Goal: Transaction & Acquisition: Purchase product/service

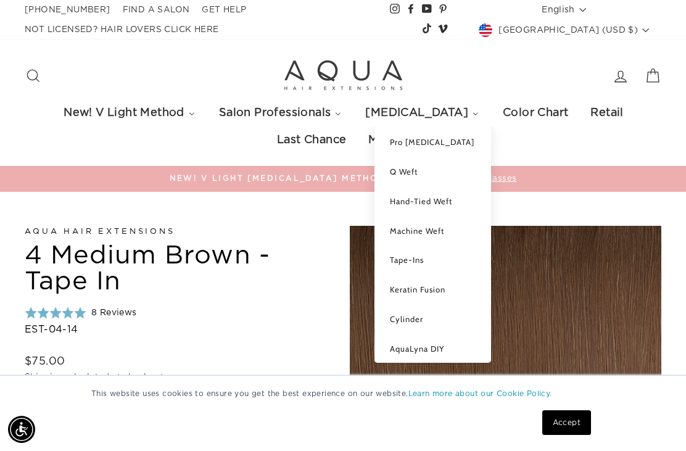
click at [444, 229] on span "Machine Weft" at bounding box center [417, 231] width 54 height 10
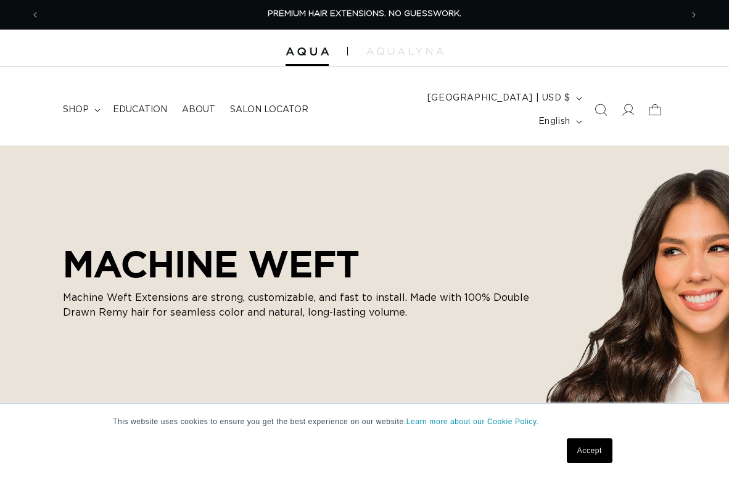
click at [599, 105] on icon "Search" at bounding box center [600, 110] width 12 height 12
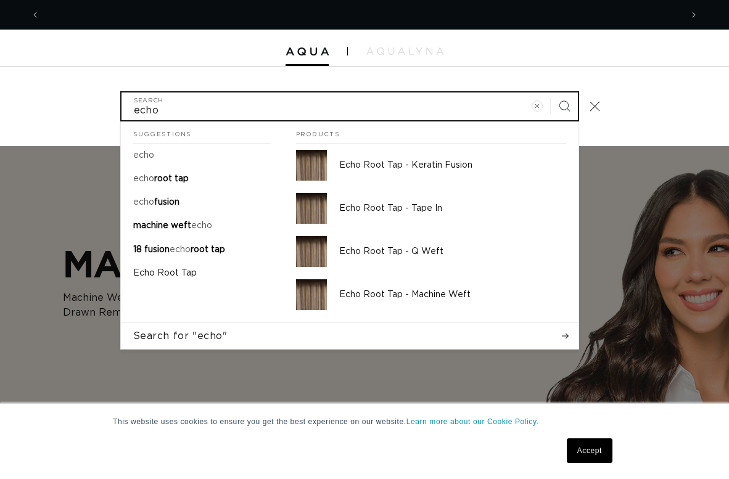
scroll to position [0, 1322]
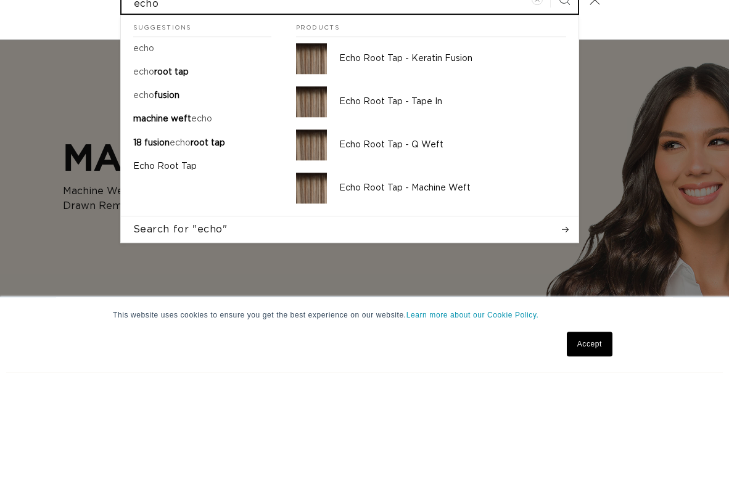
type input "echo"
click at [460, 289] on p "Echo Root Tap - Machine Weft" at bounding box center [452, 294] width 227 height 11
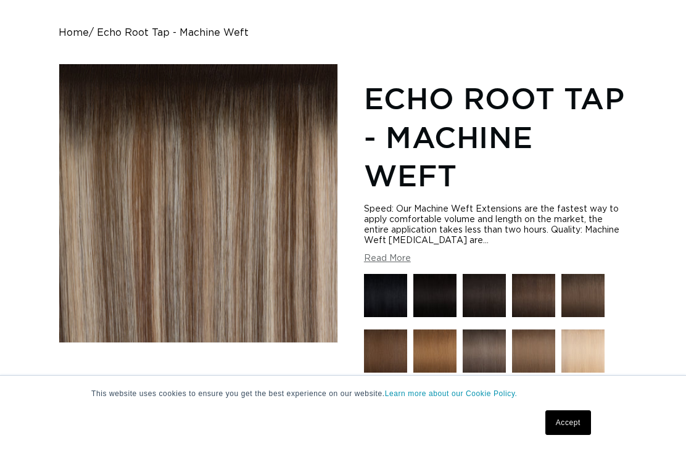
scroll to position [0, 620]
click at [201, 383] on button "Load image 3 in gallery view" at bounding box center [198, 402] width 39 height 39
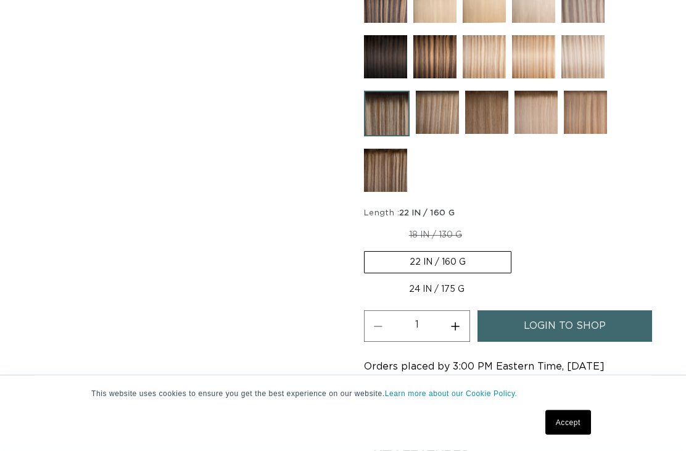
scroll to position [702, 0]
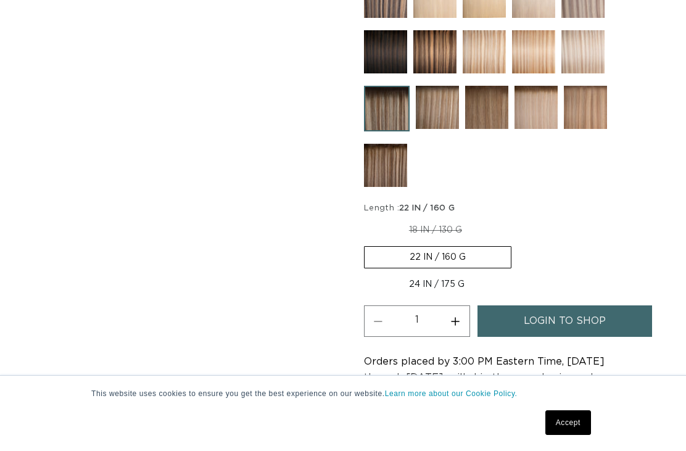
click at [580, 306] on span "login to shop" at bounding box center [564, 320] width 82 height 31
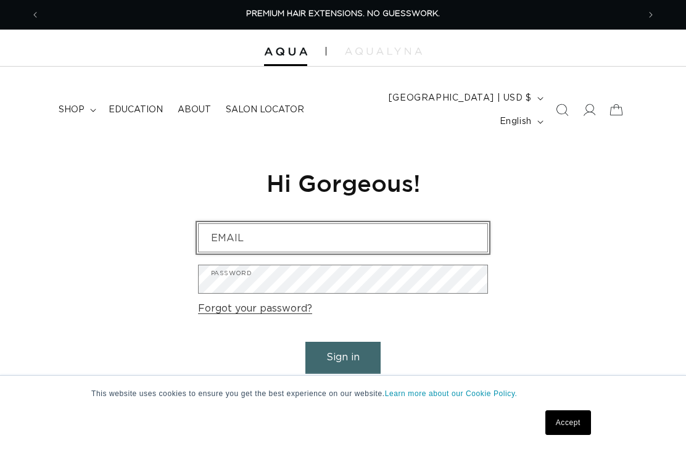
click at [451, 224] on input "Email" at bounding box center [343, 238] width 289 height 28
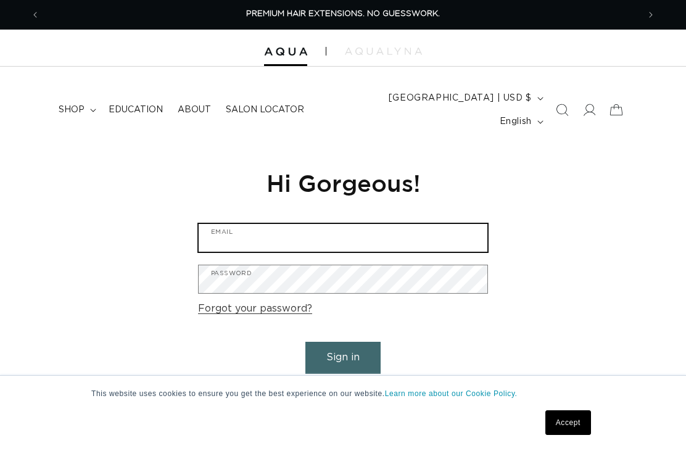
type input "jessicashairco942@gmail.com"
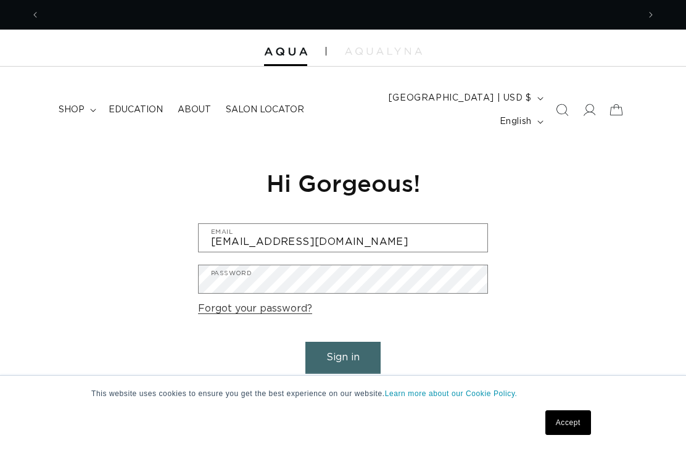
click at [343, 342] on button "Sign in" at bounding box center [342, 357] width 75 height 31
click at [359, 342] on button "Sign in" at bounding box center [342, 357] width 75 height 31
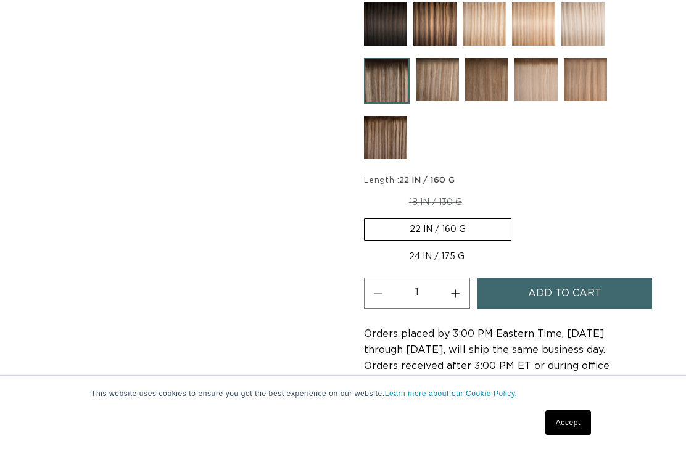
scroll to position [785, 0]
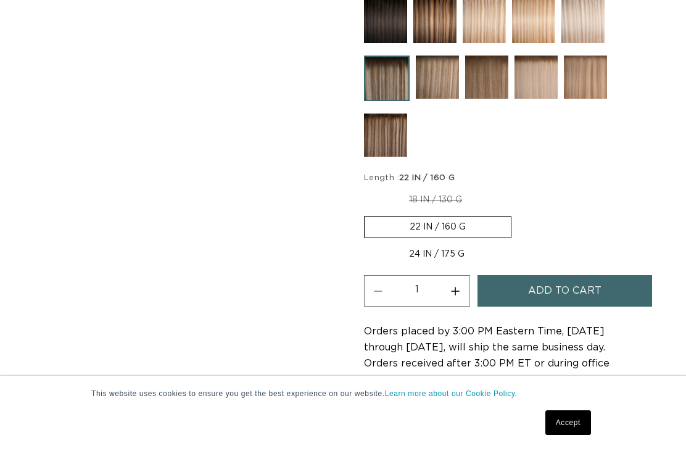
click at [486, 216] on label "22 IN / 160 G Variant sold out or unavailable" at bounding box center [437, 227] width 147 height 22
click at [513, 187] on input "22 IN / 160 G Variant sold out or unavailable" at bounding box center [513, 187] width 1 height 1
click at [454, 244] on label "24 IN / 175 G Variant sold out or unavailable" at bounding box center [437, 254] width 146 height 21
click at [517, 214] on input "24 IN / 175 G Variant sold out or unavailable" at bounding box center [517, 213] width 1 height 1
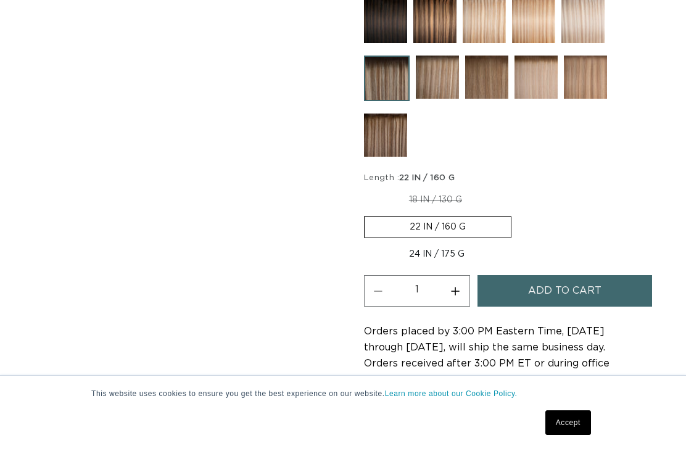
radio input "true"
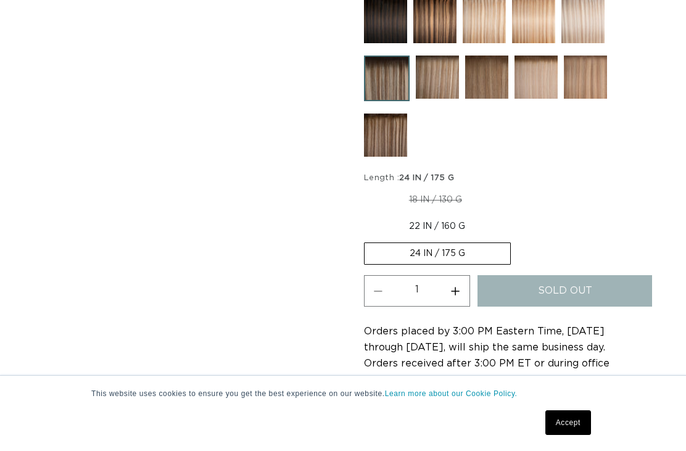
click at [464, 216] on label "22 IN / 160 G Variant sold out or unavailable" at bounding box center [437, 226] width 146 height 21
click at [513, 187] on input "22 IN / 160 G Variant sold out or unavailable" at bounding box center [513, 187] width 1 height 1
radio input "true"
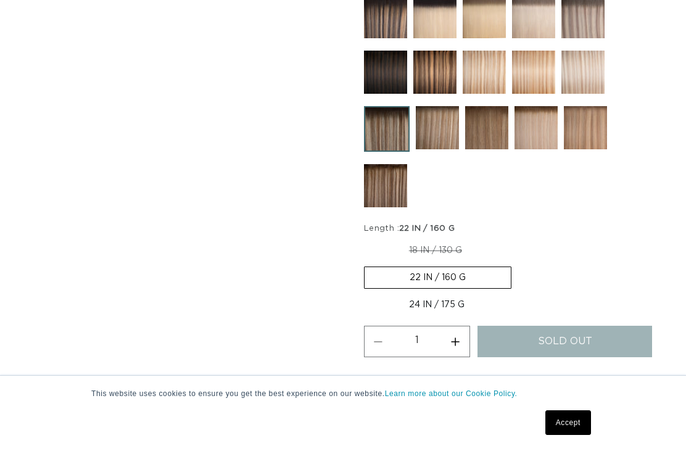
click at [477, 266] on label "22 IN / 160 G Variant sold out or unavailable" at bounding box center [437, 277] width 147 height 22
click at [513, 238] on input "22 IN / 160 G Variant sold out or unavailable" at bounding box center [513, 237] width 1 height 1
click at [480, 294] on label "24 IN / 175 G Variant sold out or unavailable" at bounding box center [437, 304] width 146 height 21
click at [517, 264] on input "24 IN / 175 G Variant sold out or unavailable" at bounding box center [517, 264] width 1 height 1
radio input "true"
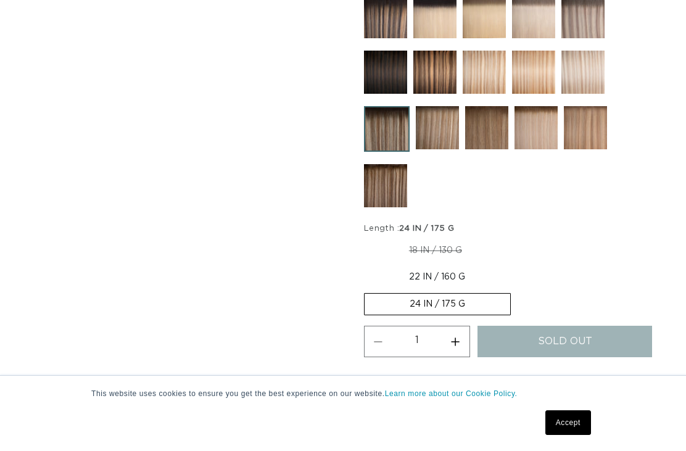
scroll to position [0, 620]
click at [464, 266] on label "22 IN / 160 G Variant sold out or unavailable" at bounding box center [437, 276] width 146 height 21
click at [513, 238] on input "22 IN / 160 G Variant sold out or unavailable" at bounding box center [513, 237] width 1 height 1
radio input "true"
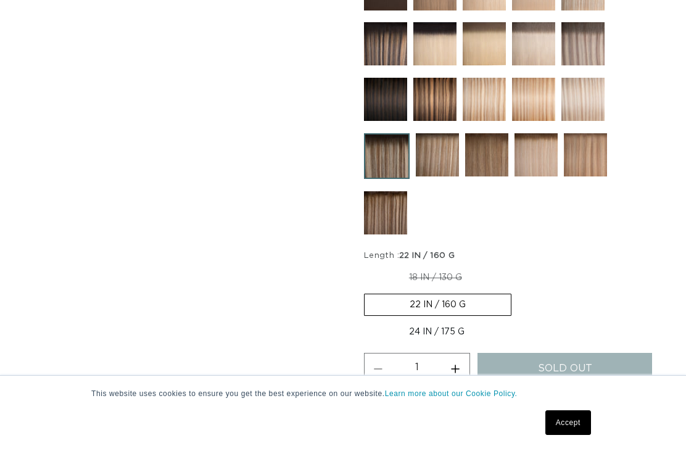
click at [451, 321] on label "24 IN / 175 G Variant sold out or unavailable" at bounding box center [437, 331] width 146 height 21
click at [517, 292] on input "24 IN / 175 G Variant sold out or unavailable" at bounding box center [517, 291] width 1 height 1
radio input "true"
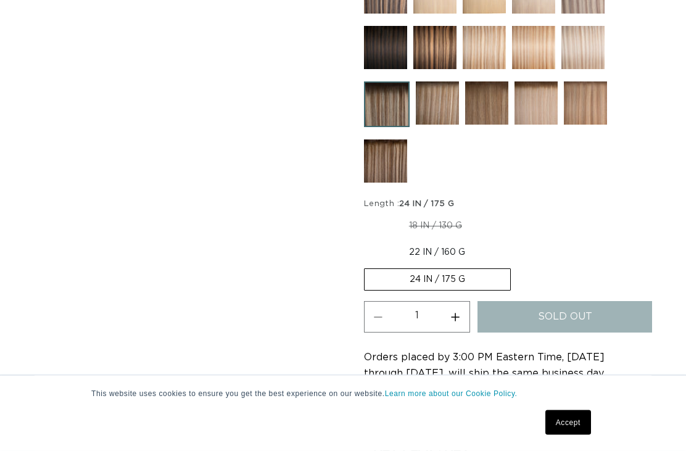
scroll to position [760, 0]
click at [455, 242] on label "22 IN / 160 G Variant sold out or unavailable" at bounding box center [437, 252] width 146 height 21
click at [513, 213] on input "22 IN / 160 G Variant sold out or unavailable" at bounding box center [513, 213] width 1 height 1
radio input "true"
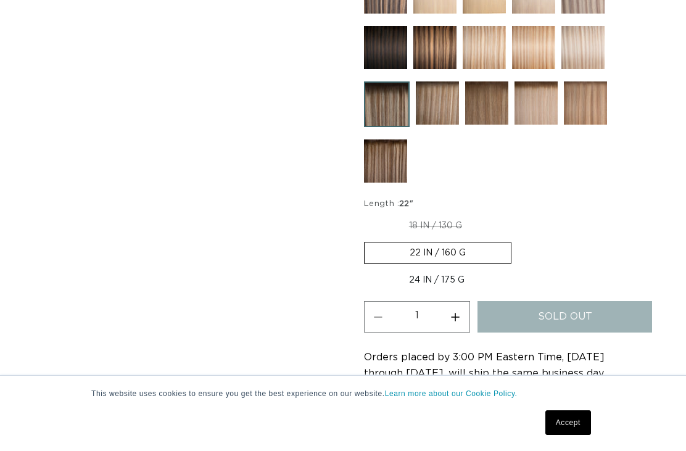
scroll to position [0, 0]
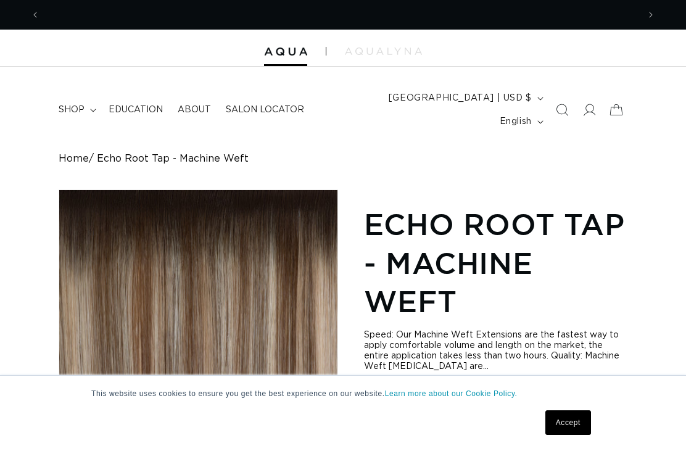
scroll to position [0, 620]
click at [298, 49] on img at bounding box center [285, 51] width 43 height 9
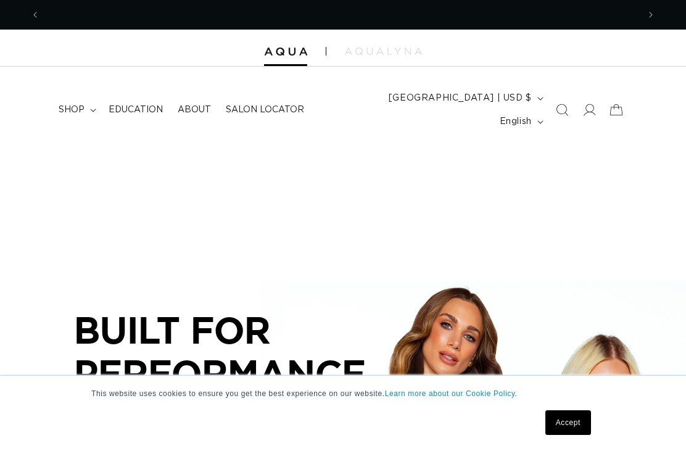
scroll to position [0, 620]
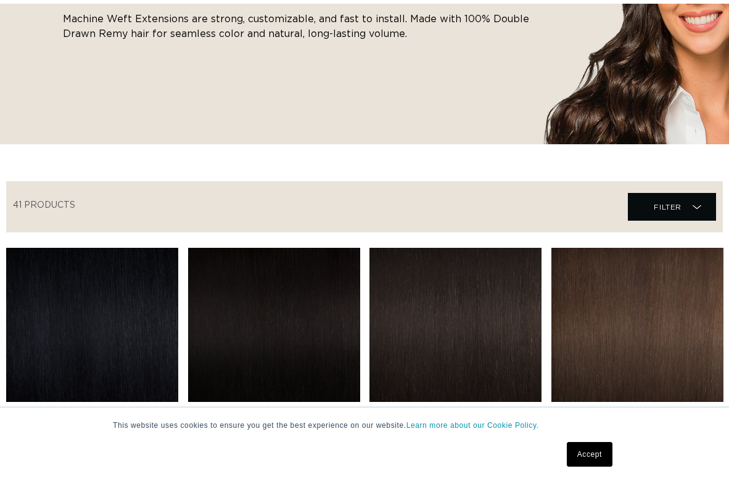
scroll to position [278, 0]
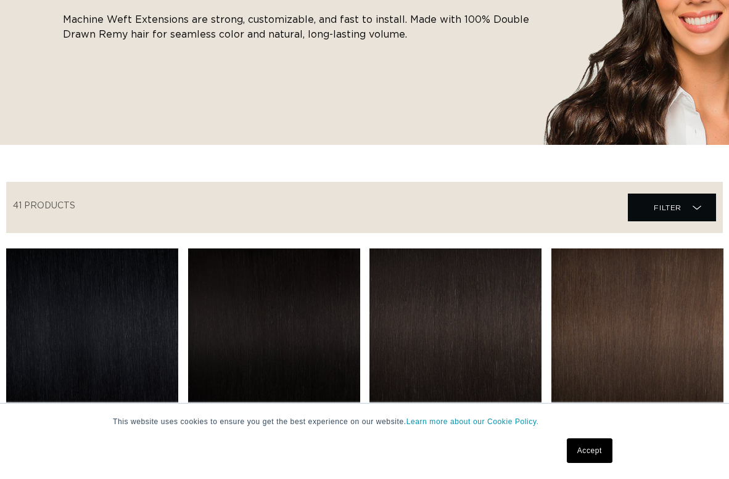
click at [683, 221] on span "Filter Filter" at bounding box center [672, 208] width 88 height 28
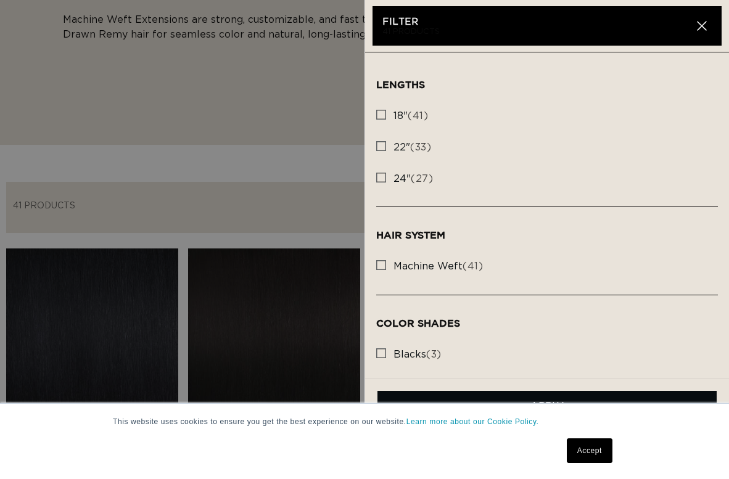
scroll to position [0, 662]
click at [456, 271] on span "machine weft" at bounding box center [427, 266] width 69 height 10
click at [386, 267] on input "machine weft (41) machine weft (41 products)" at bounding box center [381, 262] width 10 height 10
checkbox input "true"
click at [597, 463] on link "Accept" at bounding box center [590, 450] width 46 height 25
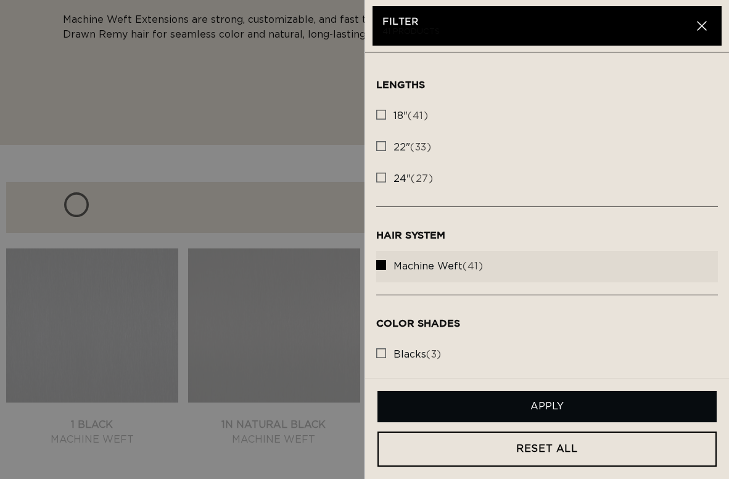
scroll to position [0, 1322]
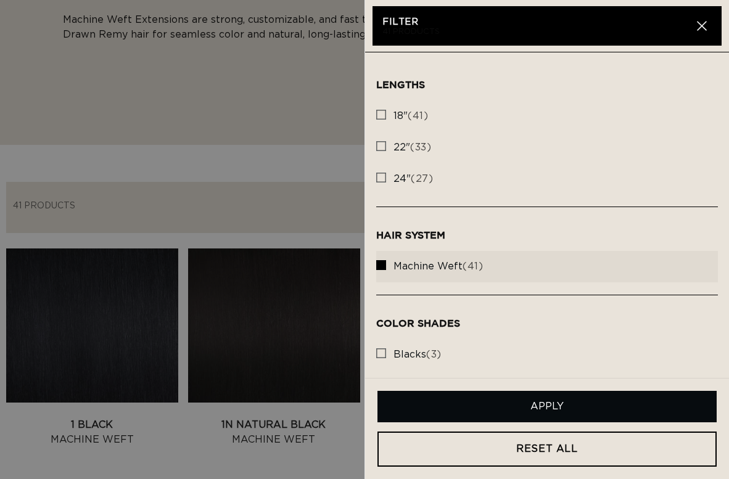
click at [604, 422] on button "Apply" at bounding box center [546, 406] width 339 height 31
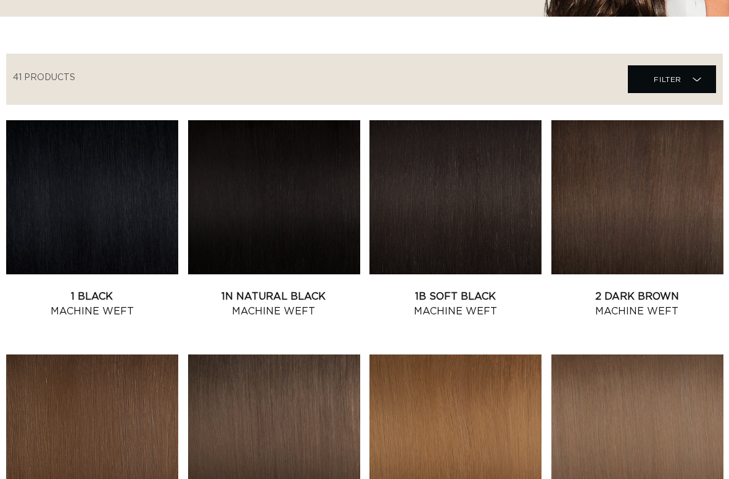
scroll to position [409, 22]
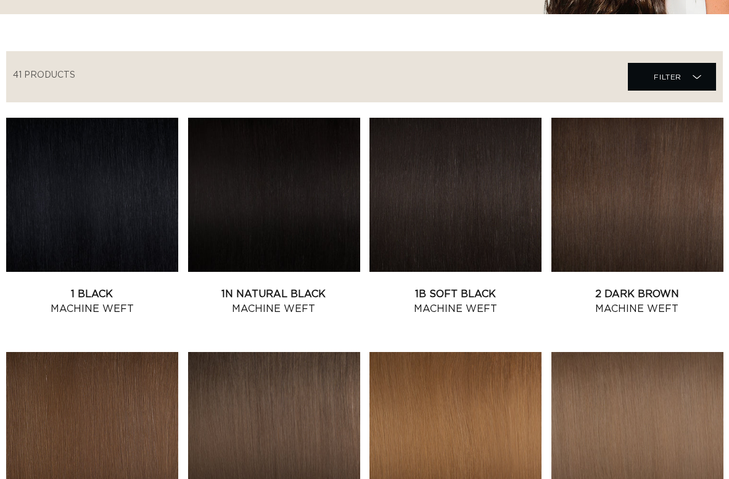
click at [73, 287] on link "1 Black Machine Weft" at bounding box center [92, 302] width 172 height 30
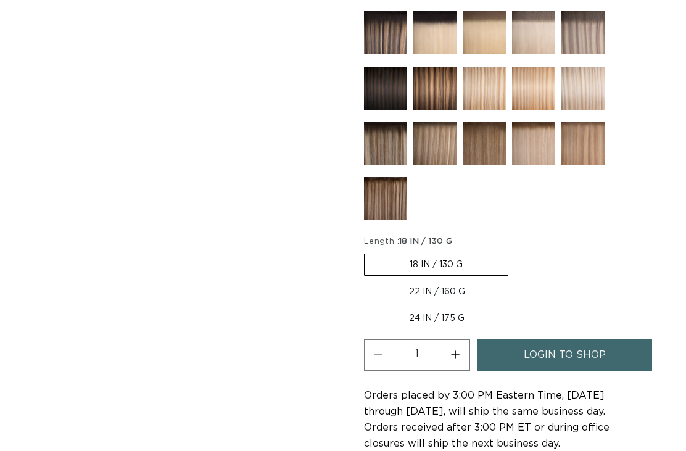
scroll to position [0, 620]
click at [472, 253] on label "18 IN / 130 G Variant sold out or unavailable" at bounding box center [436, 264] width 144 height 22
click at [367, 251] on input "18 IN / 130 G Variant sold out or unavailable" at bounding box center [367, 251] width 1 height 1
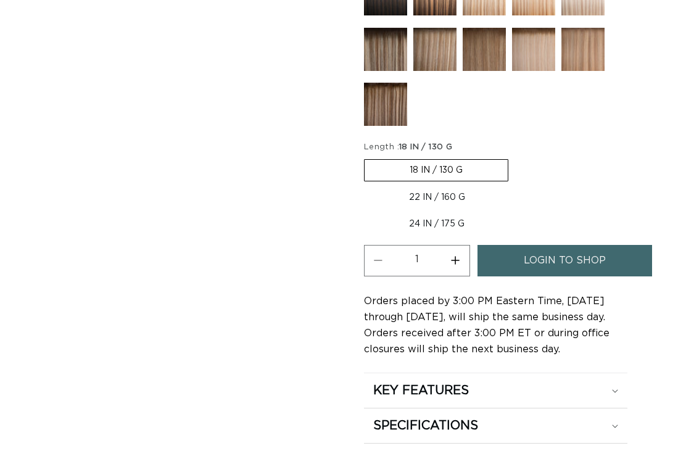
scroll to position [0, 1240]
click at [597, 245] on span "login to shop" at bounding box center [564, 260] width 82 height 31
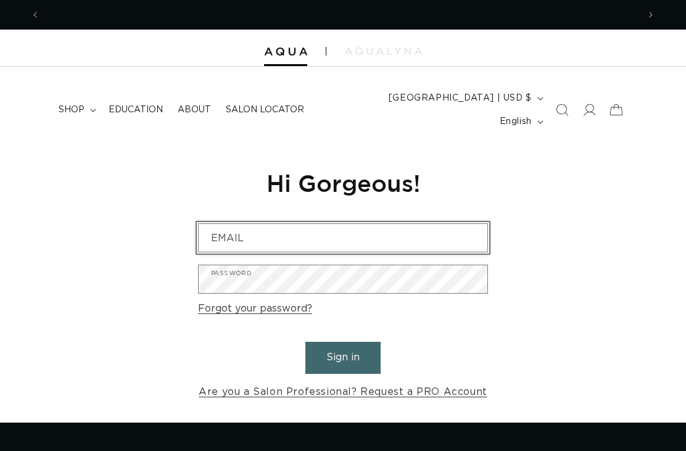
scroll to position [0, 620]
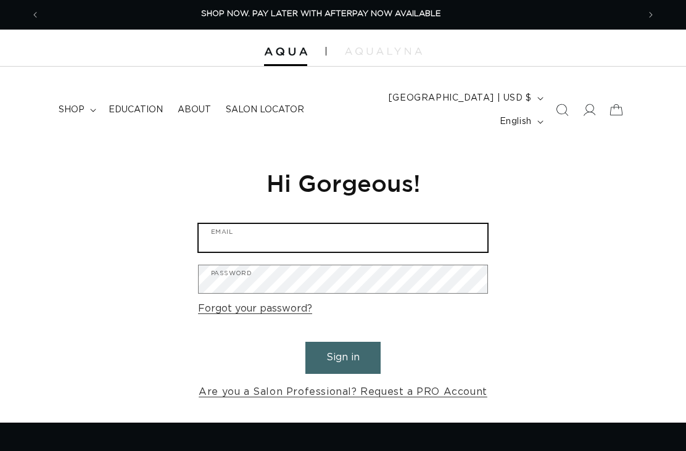
type input "[EMAIL_ADDRESS][DOMAIN_NAME]"
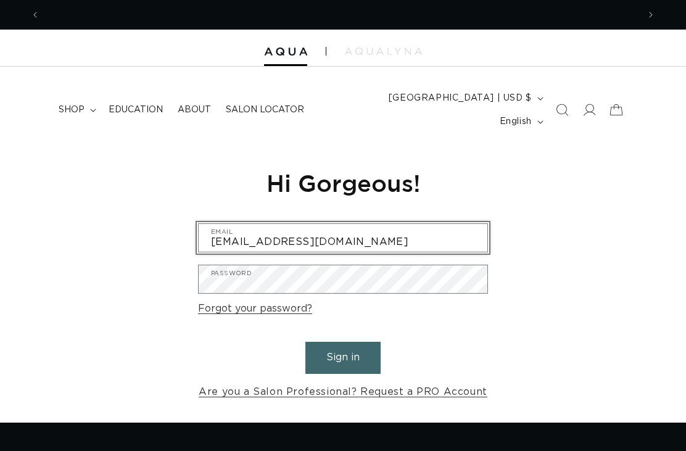
scroll to position [0, 1240]
click at [348, 342] on button "Sign in" at bounding box center [342, 357] width 75 height 31
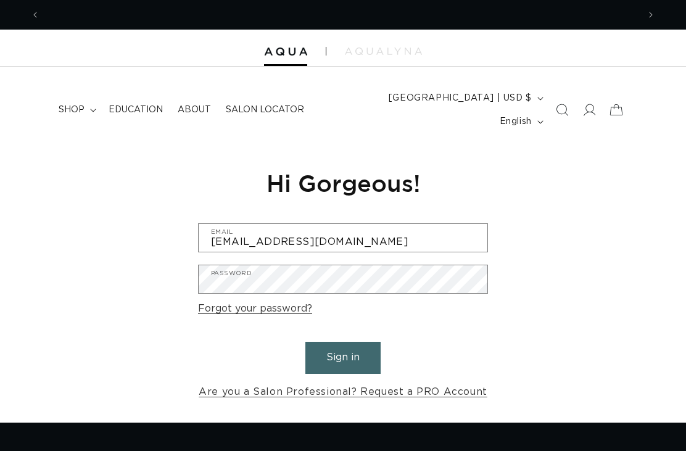
scroll to position [0, 0]
click at [355, 342] on button "Sign in" at bounding box center [342, 357] width 75 height 31
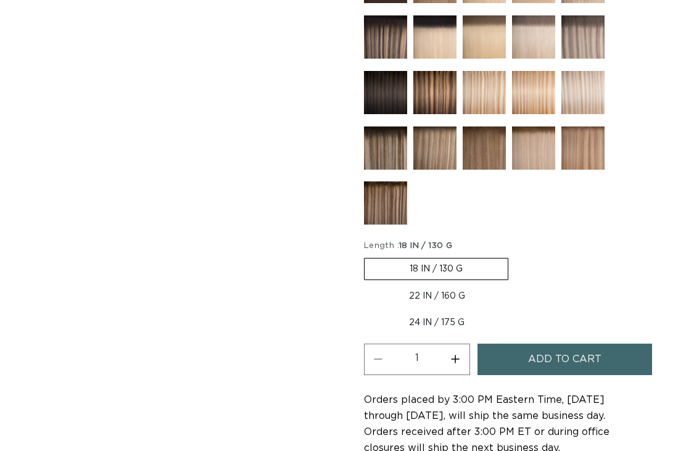
scroll to position [0, 620]
click at [477, 258] on label "18 IN / 130 G Variant sold out or unavailable" at bounding box center [436, 269] width 144 height 22
click at [367, 255] on input "18 IN / 130 G Variant sold out or unavailable" at bounding box center [367, 255] width 1 height 1
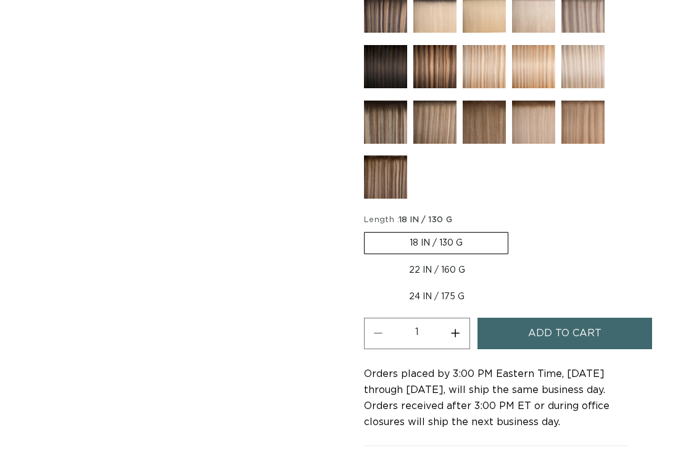
scroll to position [713, 0]
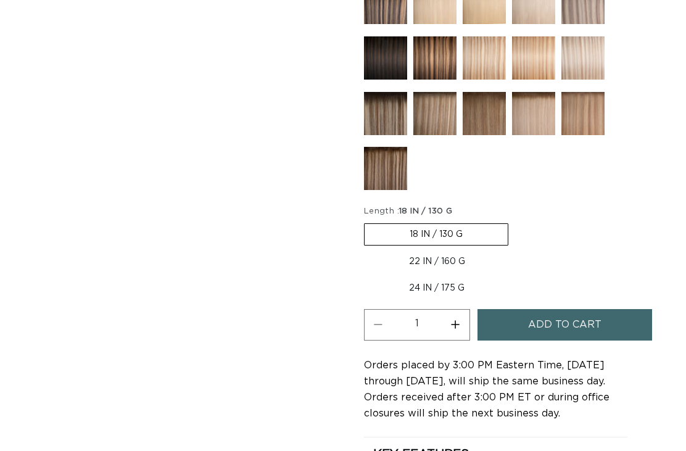
click at [460, 251] on label "22 IN / 160 G Variant sold out or unavailable" at bounding box center [437, 261] width 146 height 21
click at [514, 221] on input "22 IN / 160 G Variant sold out or unavailable" at bounding box center [514, 221] width 1 height 1
radio input "true"
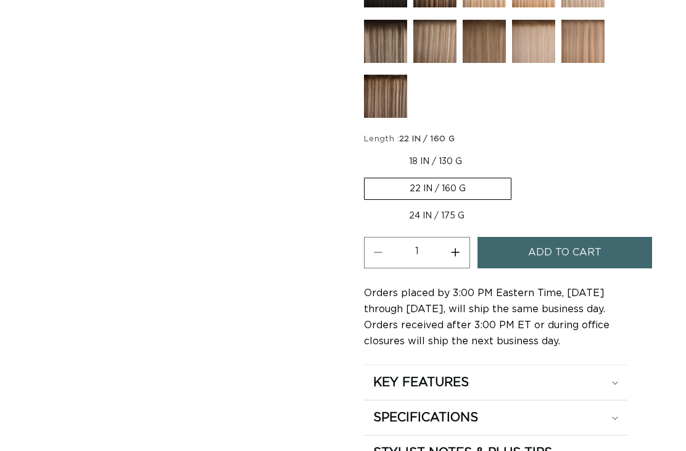
scroll to position [774, 0]
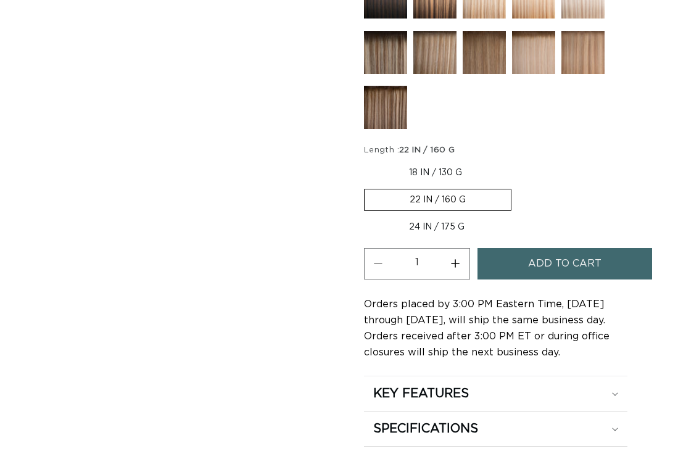
click at [454, 216] on label "24 IN / 175 G Variant sold out or unavailable" at bounding box center [437, 226] width 146 height 21
click at [517, 187] on input "24 IN / 175 G Variant sold out or unavailable" at bounding box center [517, 186] width 1 height 1
radio input "true"
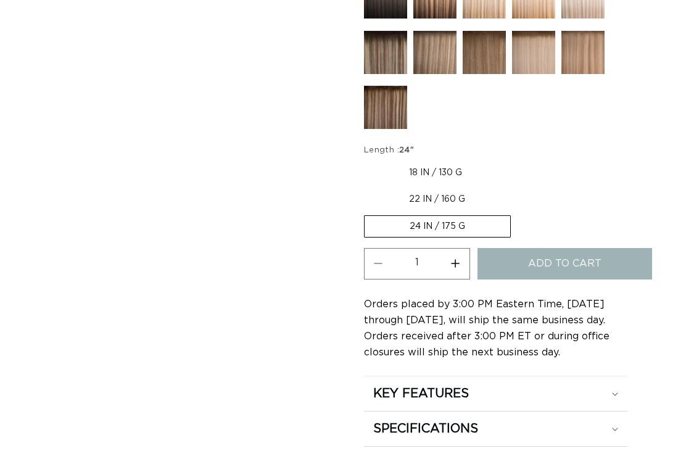
scroll to position [0, 620]
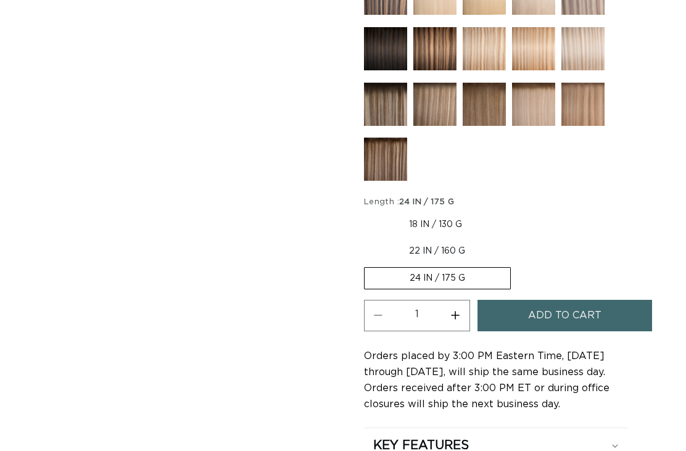
scroll to position [0, 1240]
click at [456, 240] on label "22 IN / 160 G Variant sold out or unavailable" at bounding box center [437, 250] width 146 height 21
click at [513, 212] on input "22 IN / 160 G Variant sold out or unavailable" at bounding box center [513, 211] width 1 height 1
radio input "true"
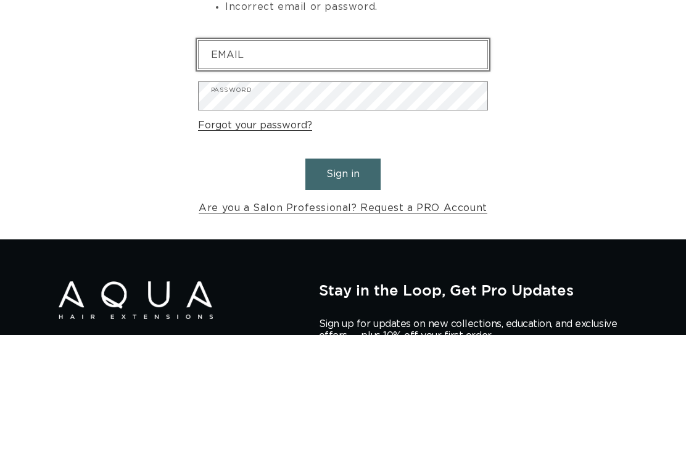
scroll to position [0, 620]
type input "jessicashairco942@gmail.com"
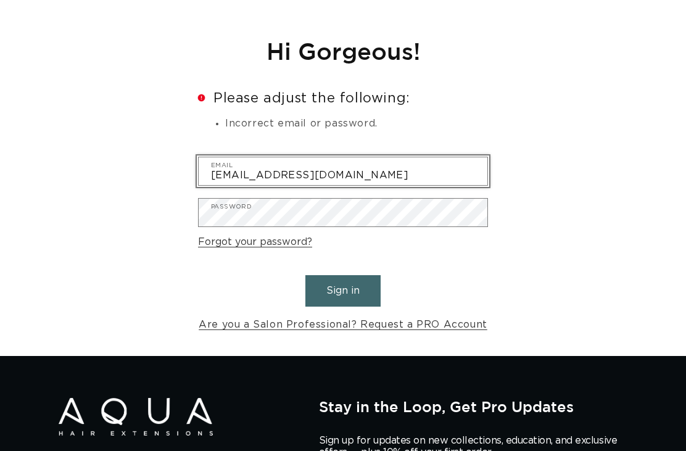
click at [358, 275] on button "Sign in" at bounding box center [342, 290] width 75 height 31
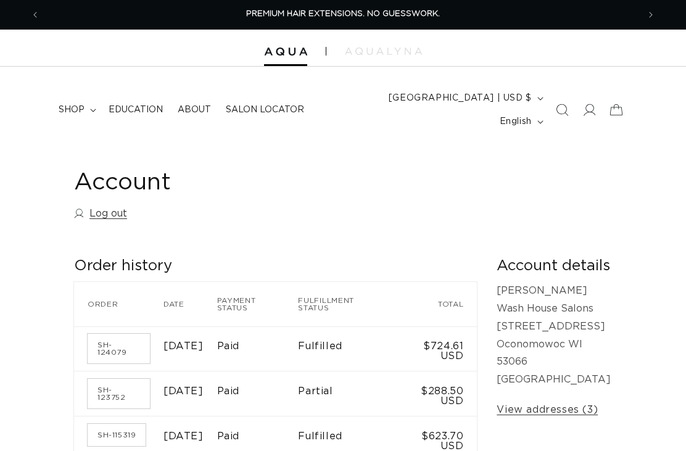
click at [559, 104] on icon "Search" at bounding box center [562, 110] width 12 height 12
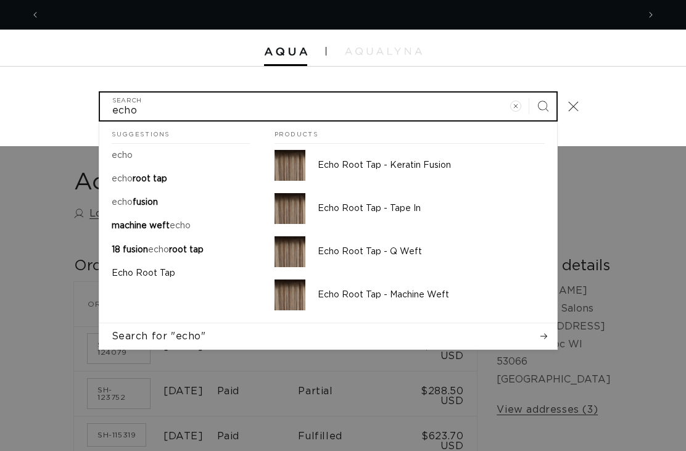
scroll to position [0, 1240]
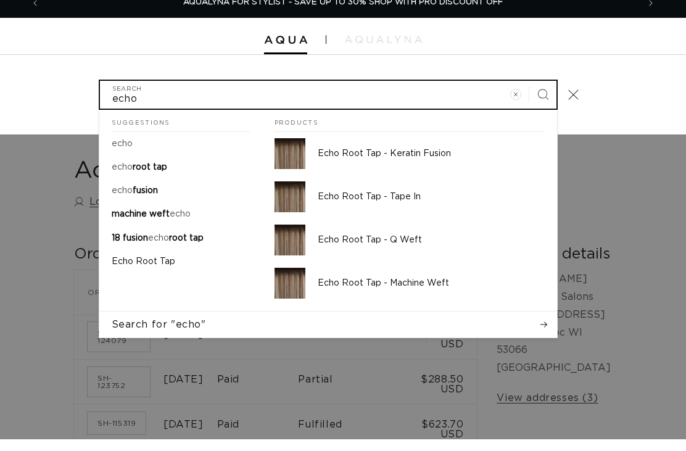
type input "echo"
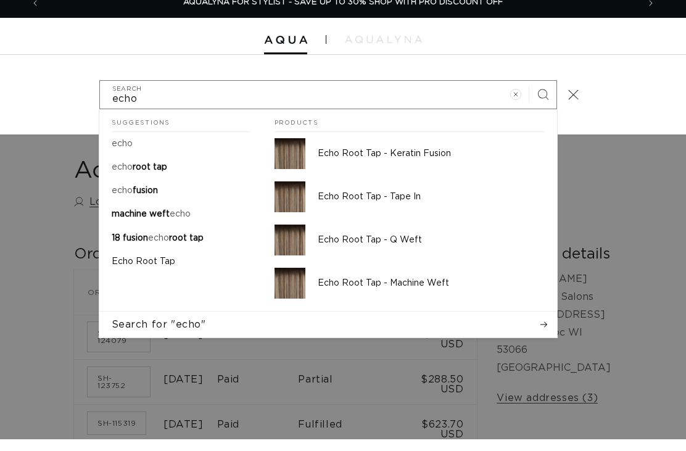
click at [417, 246] on p "Echo Root Tap - Q Weft" at bounding box center [431, 251] width 227 height 11
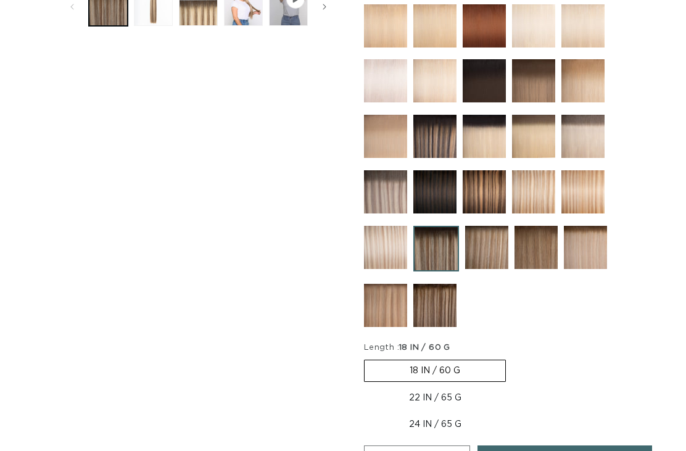
scroll to position [0, 1240]
click at [450, 387] on label "22 IN / 65 G Variant sold out or unavailable" at bounding box center [435, 397] width 142 height 21
click at [512, 358] on input "22 IN / 65 G Variant sold out or unavailable" at bounding box center [512, 357] width 1 height 1
radio input "true"
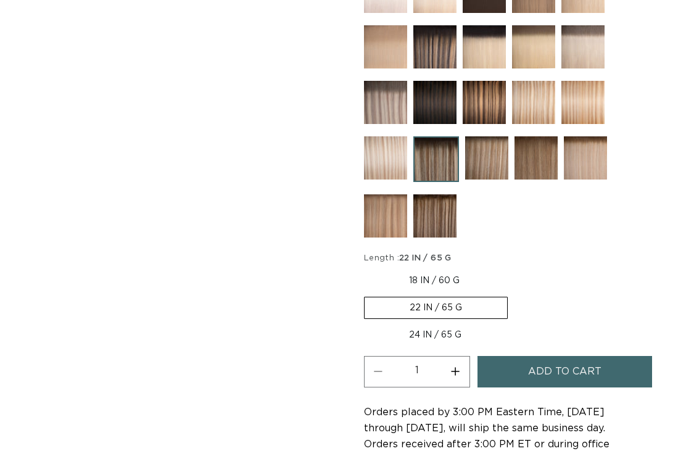
click at [448, 324] on label "24 IN / 65 G Variant sold out or unavailable" at bounding box center [435, 334] width 142 height 21
click at [514, 295] on input "24 IN / 65 G Variant sold out or unavailable" at bounding box center [514, 294] width 1 height 1
radio input "true"
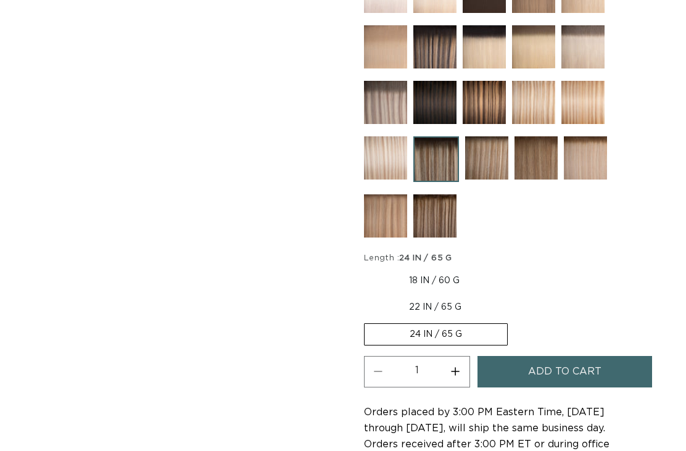
scroll to position [0, 620]
click at [440, 297] on label "22 IN / 65 G Variant sold out or unavailable" at bounding box center [435, 307] width 142 height 21
click at [511, 268] on input "22 IN / 65 G Variant sold out or unavailable" at bounding box center [511, 268] width 1 height 1
radio input "true"
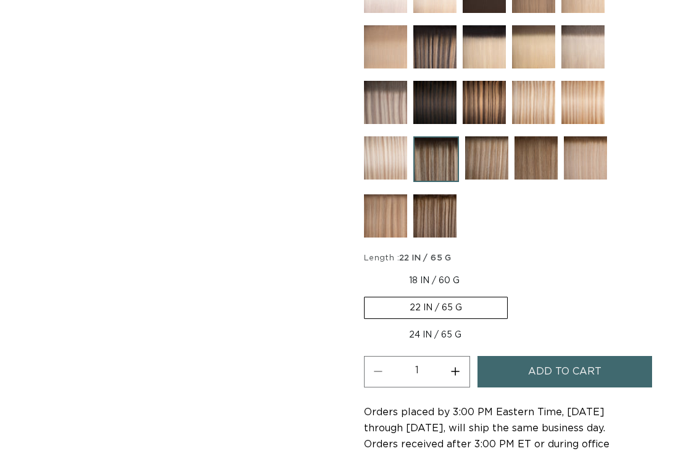
scroll to position [0, 1240]
click at [450, 270] on label "18 IN / 60 G Variant sold out or unavailable" at bounding box center [434, 280] width 141 height 21
click at [367, 268] on input "18 IN / 60 G Variant sold out or unavailable" at bounding box center [367, 268] width 1 height 1
radio input "true"
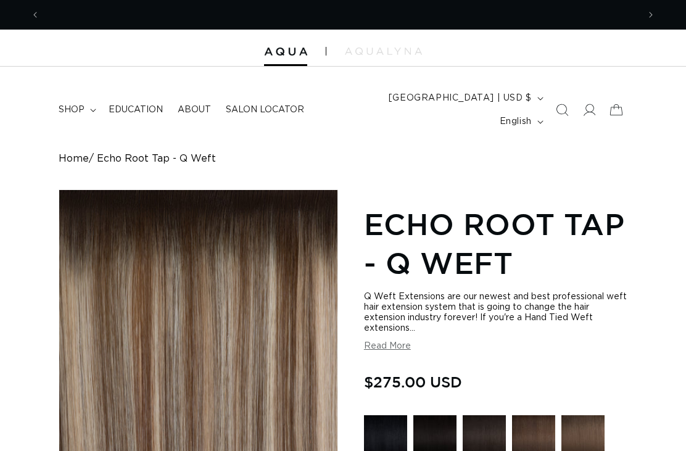
scroll to position [0, 1240]
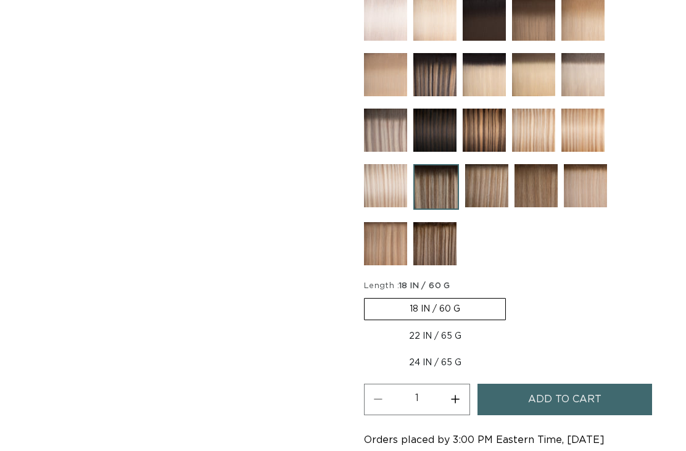
click at [456, 352] on label "24 IN / 65 G Variant sold out or unavailable" at bounding box center [435, 362] width 142 height 21
click at [512, 324] on input "24 IN / 65 G Variant sold out or unavailable" at bounding box center [512, 323] width 1 height 1
radio input "true"
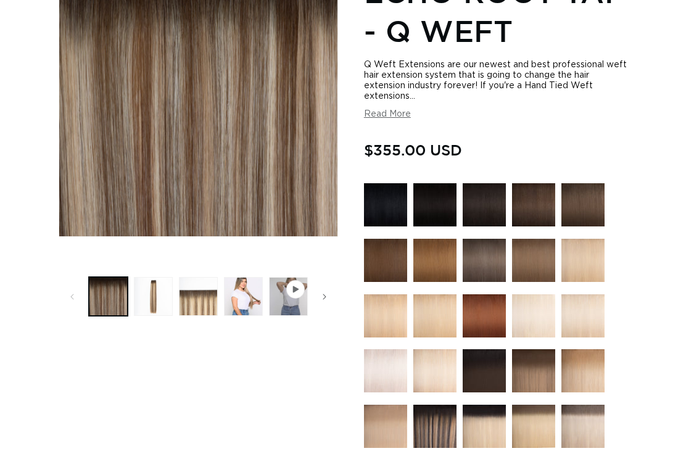
scroll to position [0, 620]
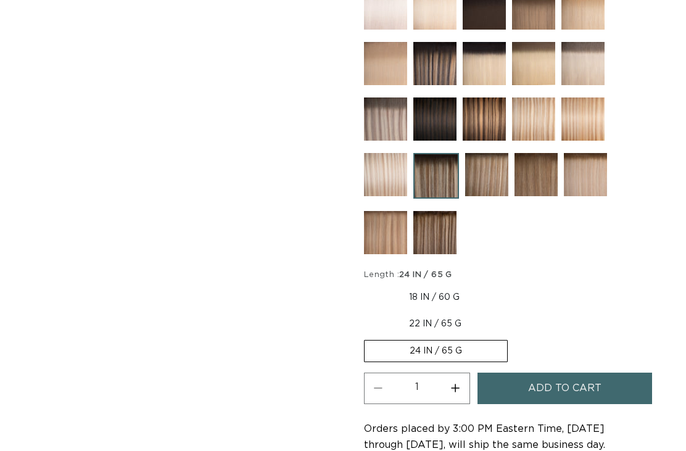
click at [461, 314] on label "22 IN / 65 G Variant sold out or unavailable" at bounding box center [435, 324] width 142 height 21
click at [511, 285] on input "22 IN / 65 G Variant sold out or unavailable" at bounding box center [511, 285] width 1 height 1
radio input "true"
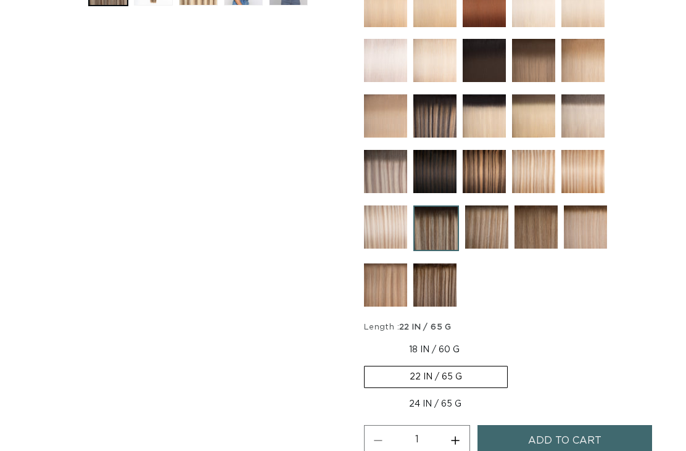
click at [473, 366] on label "22 IN / 65 G Variant sold out or unavailable" at bounding box center [436, 377] width 144 height 22
click at [511, 337] on input "22 IN / 65 G Variant sold out or unavailable" at bounding box center [511, 337] width 1 height 1
click at [457, 393] on label "24 IN / 65 G Variant sold out or unavailable" at bounding box center [435, 403] width 142 height 21
click at [514, 364] on input "24 IN / 65 G Variant sold out or unavailable" at bounding box center [514, 363] width 1 height 1
radio input "true"
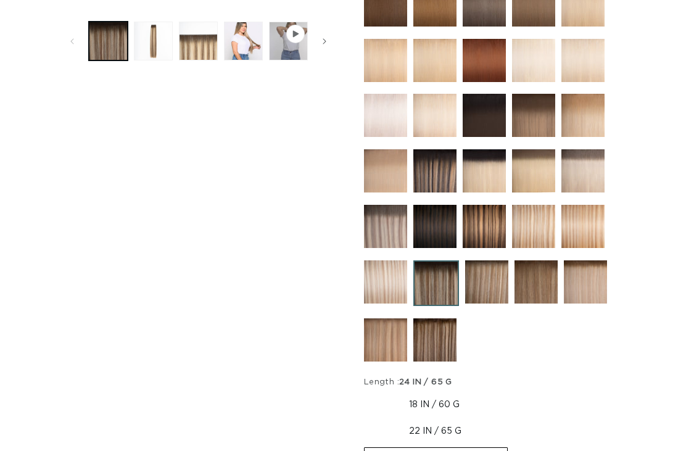
click at [454, 162] on img at bounding box center [434, 170] width 43 height 43
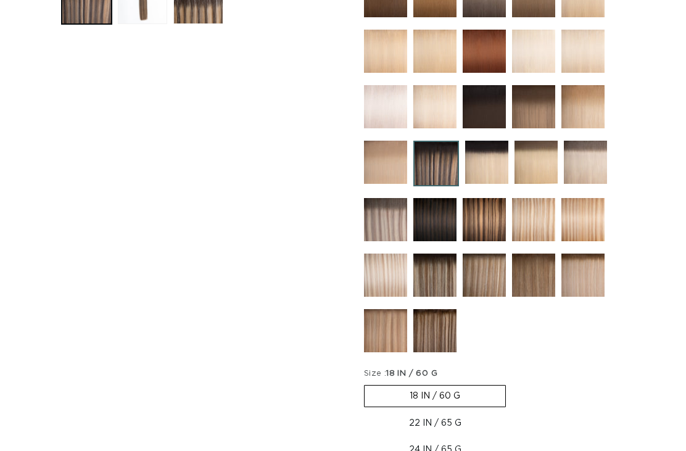
scroll to position [534, 0]
click at [433, 320] on img at bounding box center [434, 331] width 43 height 43
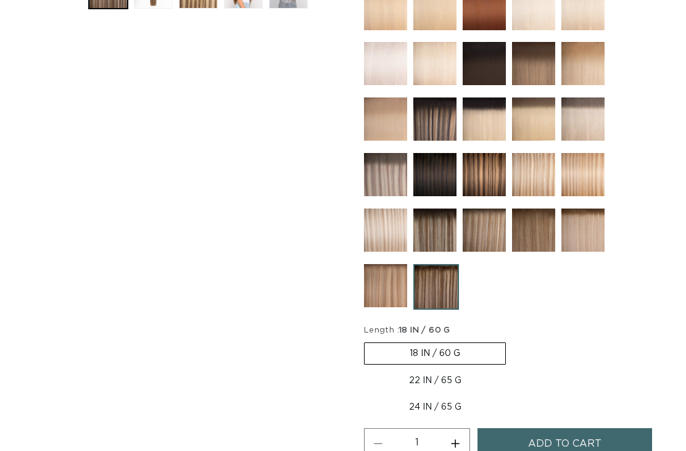
scroll to position [0, 1240]
click at [455, 370] on label "22 IN / 65 G Variant sold out or unavailable" at bounding box center [435, 380] width 142 height 21
click at [512, 340] on input "22 IN / 65 G Variant sold out or unavailable" at bounding box center [512, 340] width 1 height 1
radio input "true"
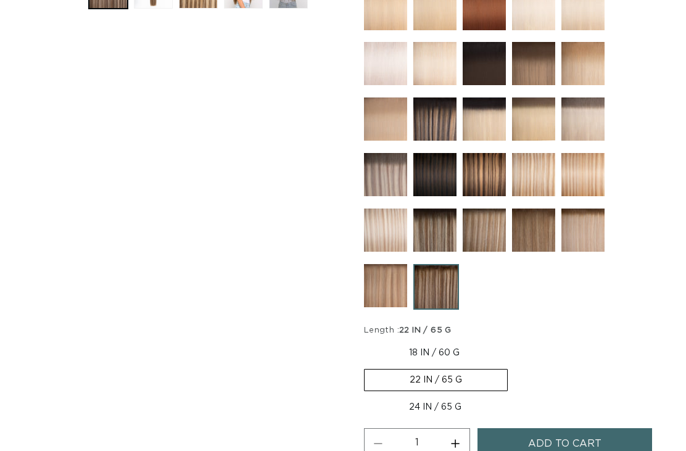
scroll to position [0, 620]
click at [462, 369] on label "22 IN / 65 G Variant sold out or unavailable" at bounding box center [436, 380] width 144 height 22
click at [511, 340] on input "22 IN / 65 G Variant sold out or unavailable" at bounding box center [511, 340] width 1 height 1
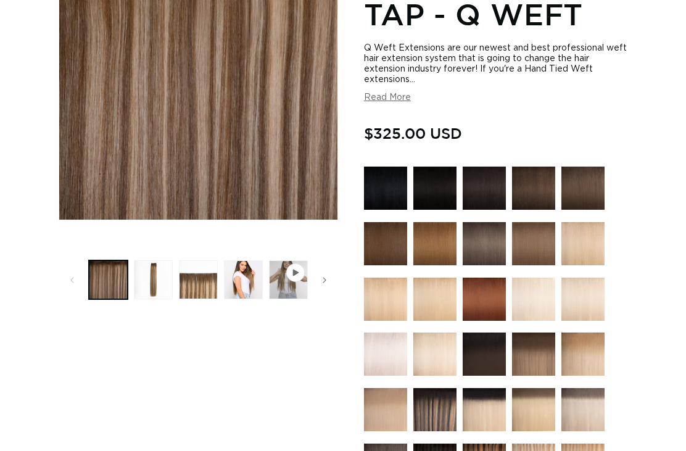
scroll to position [0, 0]
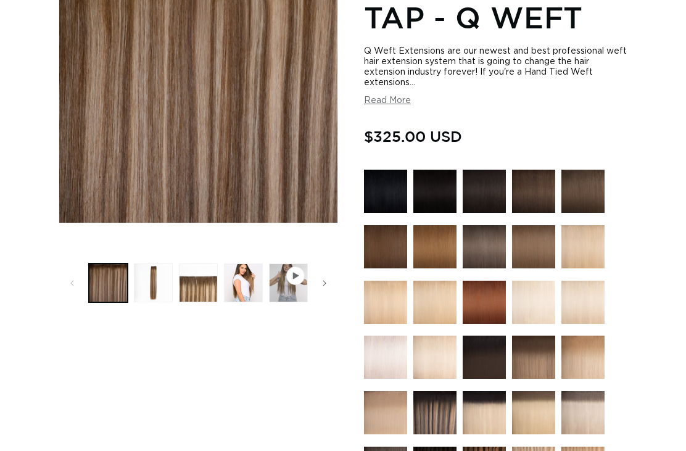
click at [298, 268] on button "Play video 1 in gallery view" at bounding box center [288, 282] width 39 height 39
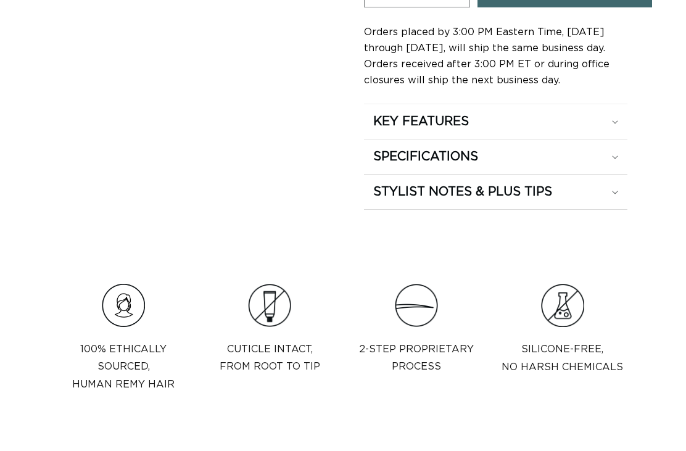
scroll to position [991, 0]
click at [600, 113] on div "KEY FEATURES" at bounding box center [495, 121] width 245 height 16
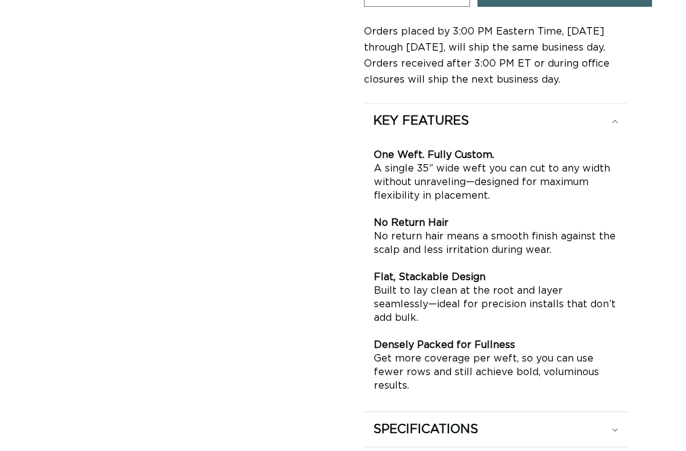
scroll to position [0, 620]
click at [596, 113] on div "KEY FEATURES" at bounding box center [495, 121] width 245 height 16
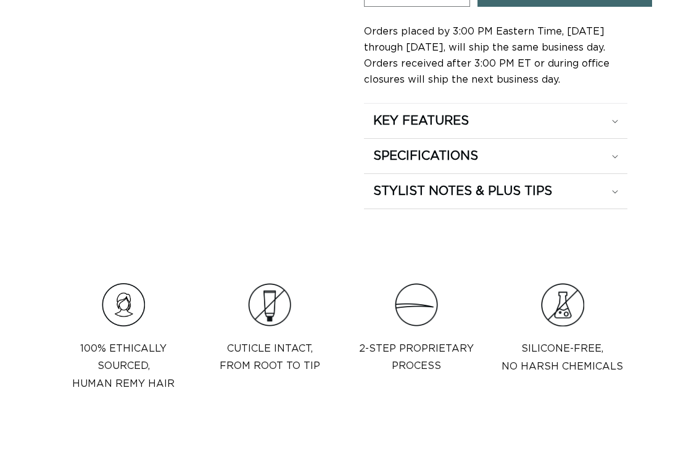
click at [572, 148] on div "SPECIFICATIONS" at bounding box center [495, 156] width 245 height 16
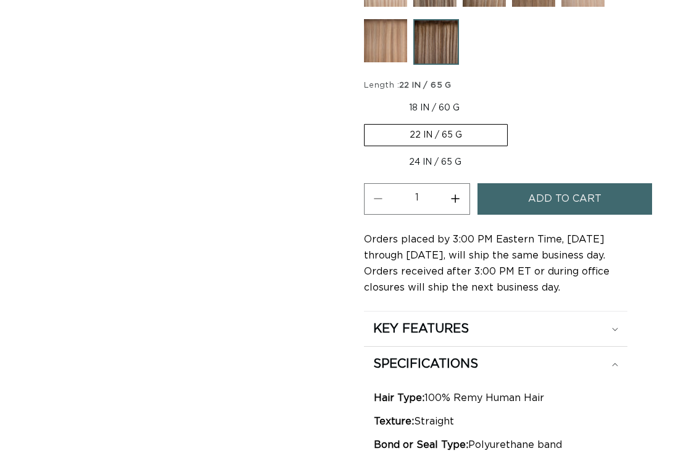
scroll to position [0, 0]
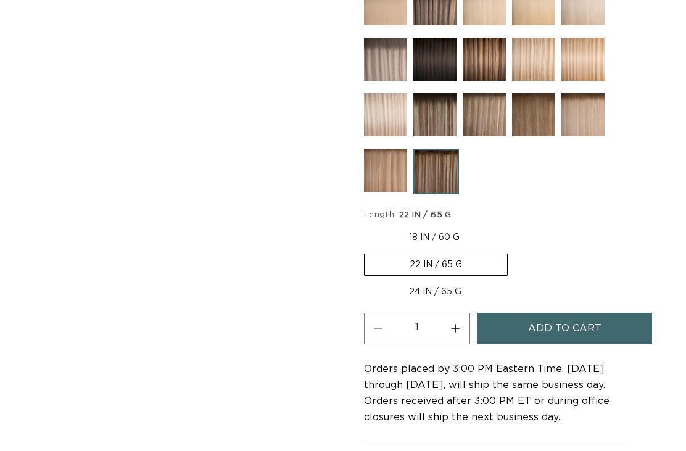
click at [465, 253] on label "22 IN / 65 G Variant sold out or unavailable" at bounding box center [436, 264] width 144 height 22
click at [511, 225] on input "22 IN / 65 G Variant sold out or unavailable" at bounding box center [511, 224] width 1 height 1
click at [453, 253] on label "22 IN / 65 G Variant sold out or unavailable" at bounding box center [436, 264] width 144 height 22
click at [511, 225] on input "22 IN / 65 G Variant sold out or unavailable" at bounding box center [511, 224] width 1 height 1
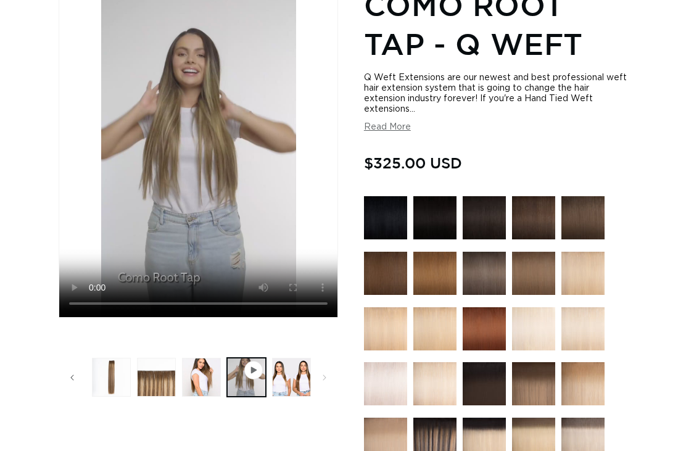
click at [482, 202] on img at bounding box center [483, 217] width 43 height 43
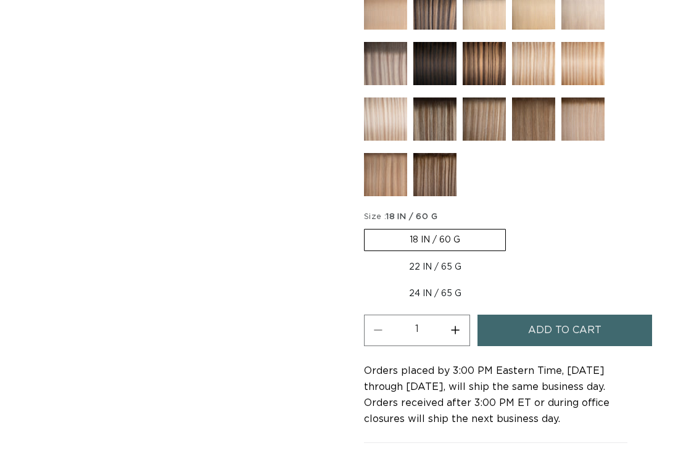
scroll to position [652, 0]
click at [459, 259] on label "22 IN / 65 G Variant sold out or unavailable" at bounding box center [435, 266] width 142 height 21
click at [512, 227] on input "22 IN / 65 G Variant sold out or unavailable" at bounding box center [512, 226] width 1 height 1
radio input "true"
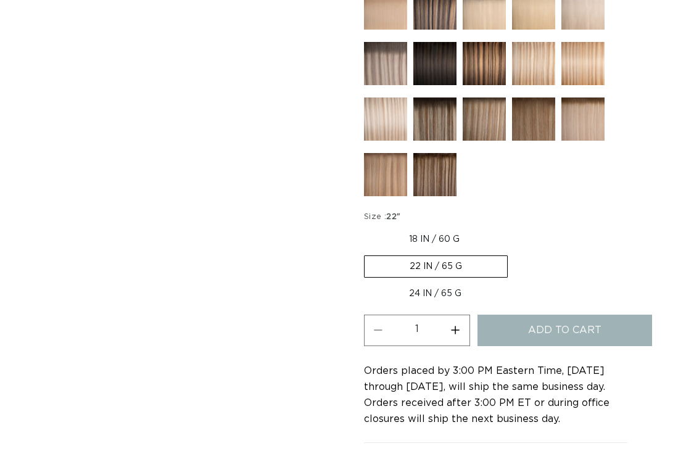
scroll to position [0, 620]
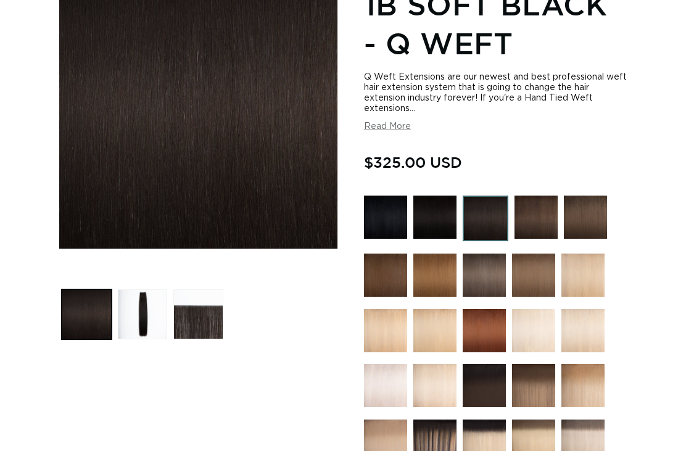
scroll to position [0, 620]
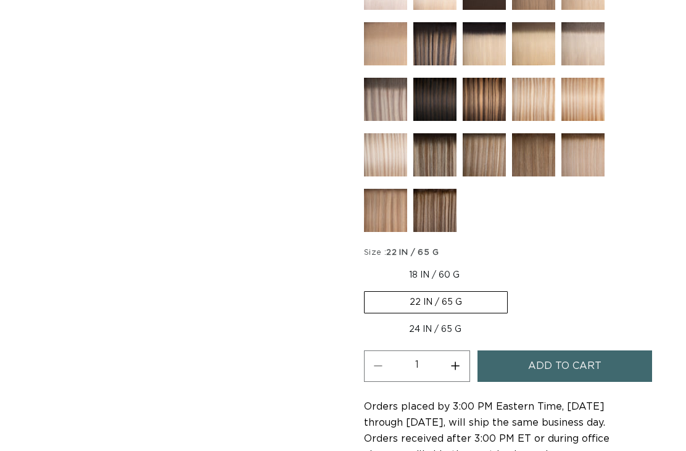
click at [464, 291] on label "22 IN / 65 G Variant sold out or unavailable" at bounding box center [436, 302] width 144 height 22
click at [511, 263] on input "22 IN / 65 G Variant sold out or unavailable" at bounding box center [511, 262] width 1 height 1
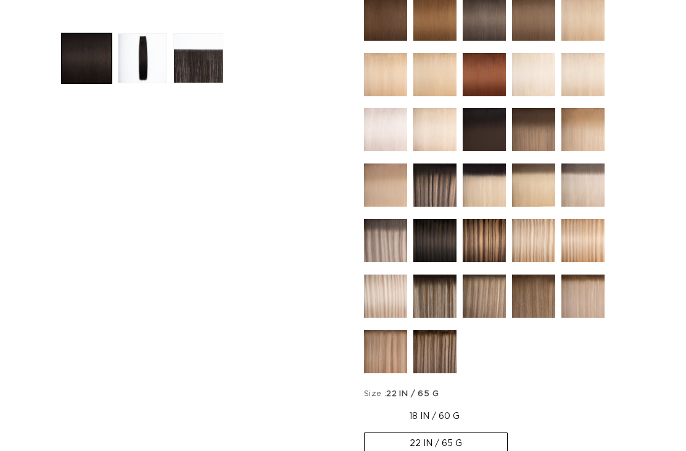
scroll to position [446, 0]
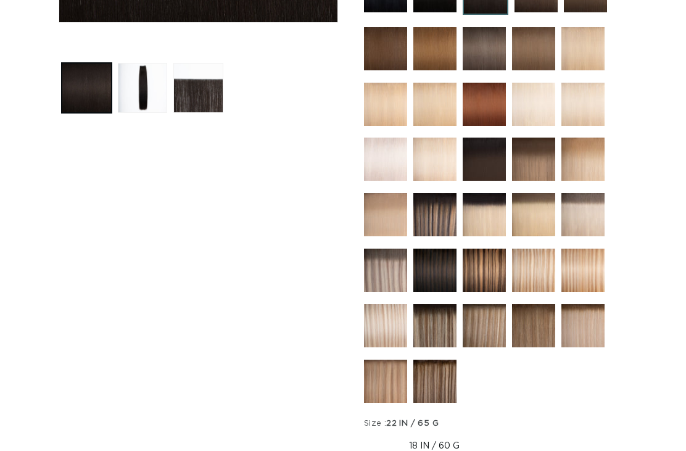
click at [488, 248] on img at bounding box center [483, 269] width 43 height 43
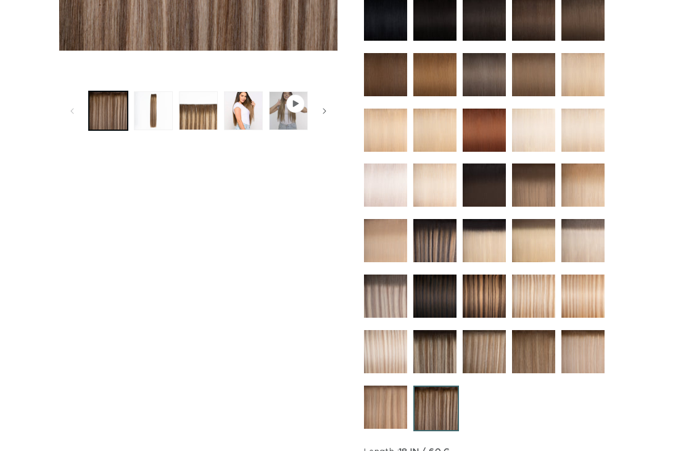
scroll to position [0, 620]
click at [442, 334] on img at bounding box center [434, 351] width 43 height 43
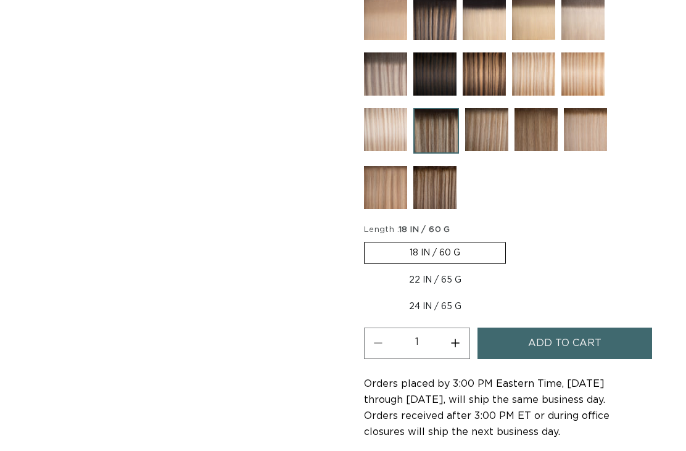
scroll to position [639, 0]
click at [452, 269] on label "22 IN / 65 G Variant sold out or unavailable" at bounding box center [435, 279] width 142 height 21
click at [512, 240] on input "22 IN / 65 G Variant sold out or unavailable" at bounding box center [512, 239] width 1 height 1
radio input "true"
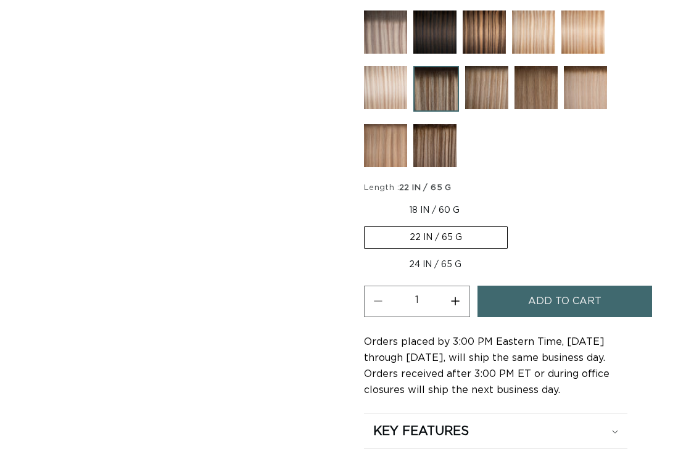
scroll to position [685, 0]
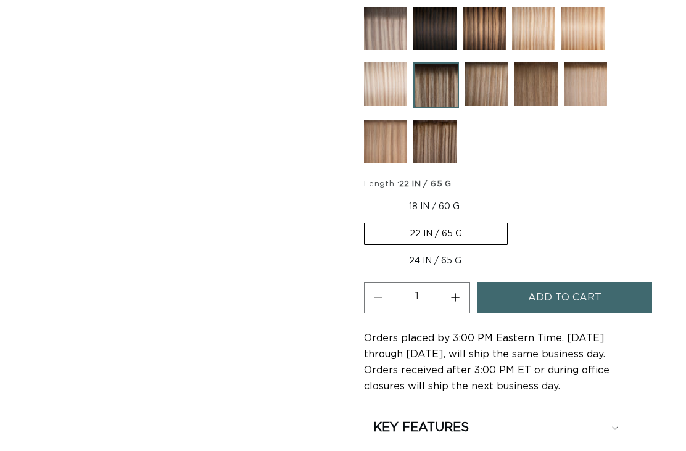
click at [456, 250] on label "24 IN / 65 G Variant sold out or unavailable" at bounding box center [435, 260] width 142 height 21
click at [514, 221] on input "24 IN / 65 G Variant sold out or unavailable" at bounding box center [514, 220] width 1 height 1
radio input "true"
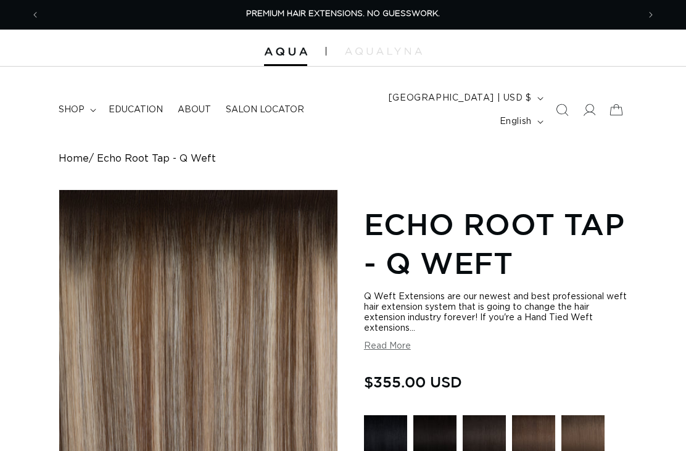
click at [565, 104] on icon "Search" at bounding box center [562, 110] width 12 height 12
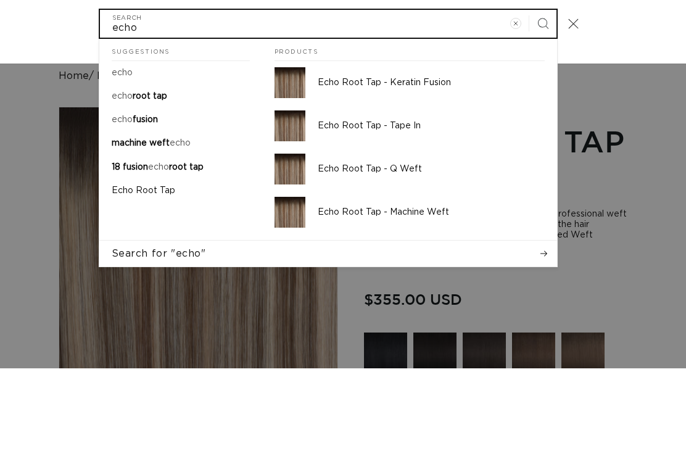
type input "echo"
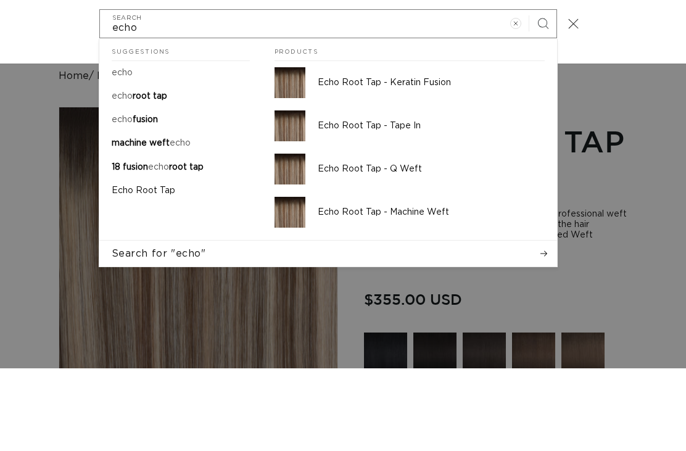
click at [411, 246] on p "Echo Root Tap - Q Weft" at bounding box center [431, 251] width 227 height 11
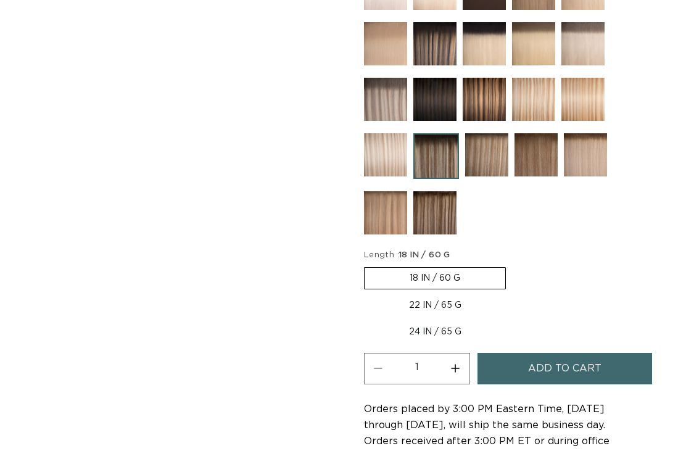
scroll to position [0, 620]
click at [451, 295] on label "22 IN / 65 G Variant sold out or unavailable" at bounding box center [435, 305] width 142 height 21
click at [512, 265] on input "22 IN / 65 G Variant sold out or unavailable" at bounding box center [512, 264] width 1 height 1
radio input "true"
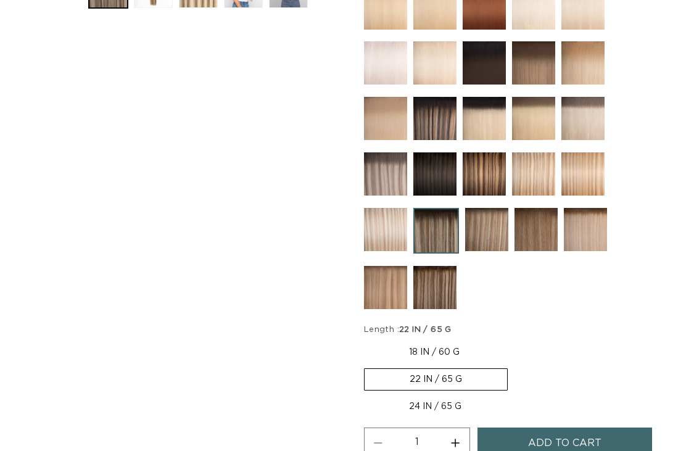
scroll to position [539, 0]
click at [482, 369] on label "22 IN / 65 G Variant sold out or unavailable" at bounding box center [436, 380] width 144 height 22
click at [511, 340] on input "22 IN / 65 G Variant sold out or unavailable" at bounding box center [511, 340] width 1 height 1
click at [486, 368] on label "22 IN / 65 G Variant sold out or unavailable" at bounding box center [436, 379] width 144 height 22
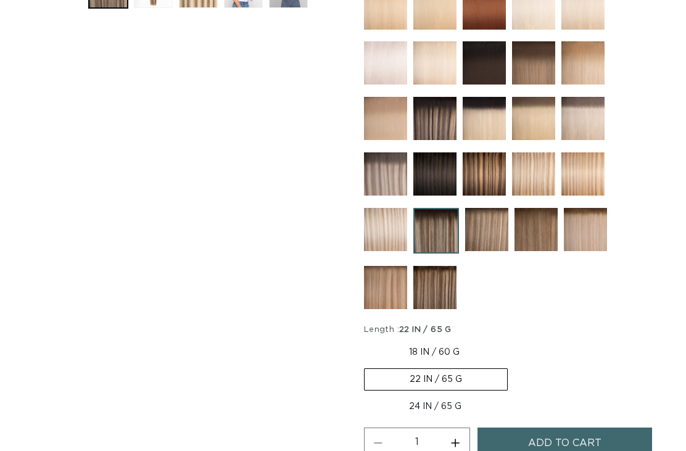
click at [511, 340] on input "22 IN / 65 G Variant sold out or unavailable" at bounding box center [511, 339] width 1 height 1
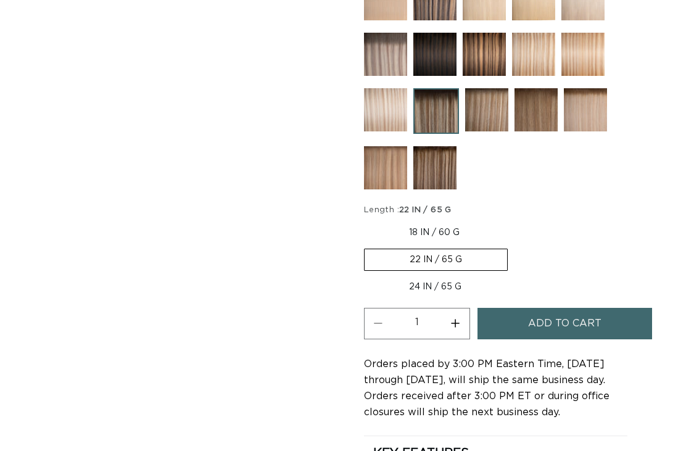
scroll to position [658, 0]
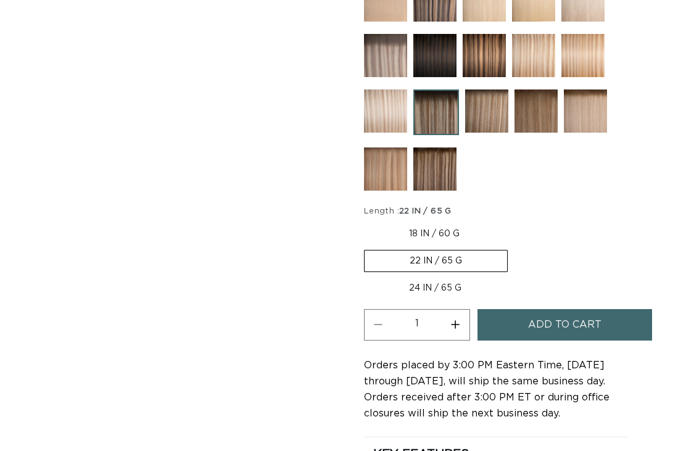
click at [456, 250] on label "22 IN / 65 G Variant sold out or unavailable" at bounding box center [436, 261] width 144 height 22
click at [511, 221] on input "22 IN / 65 G Variant sold out or unavailable" at bounding box center [511, 221] width 1 height 1
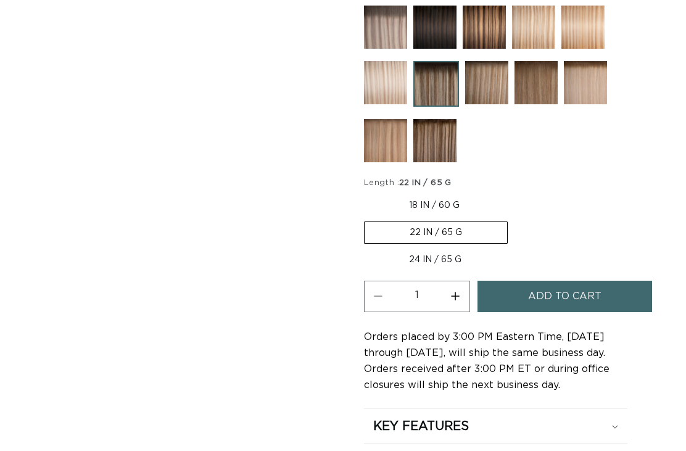
scroll to position [683, 0]
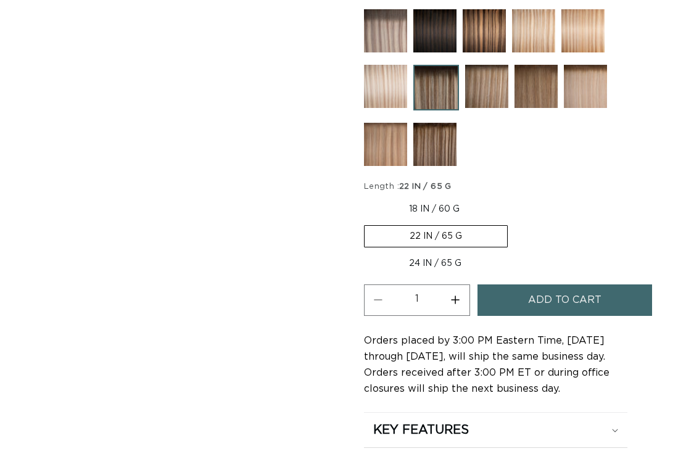
click at [453, 253] on label "24 IN / 65 G Variant sold out or unavailable" at bounding box center [435, 263] width 142 height 21
click at [514, 223] on input "24 IN / 65 G Variant sold out or unavailable" at bounding box center [514, 223] width 1 height 1
radio input "true"
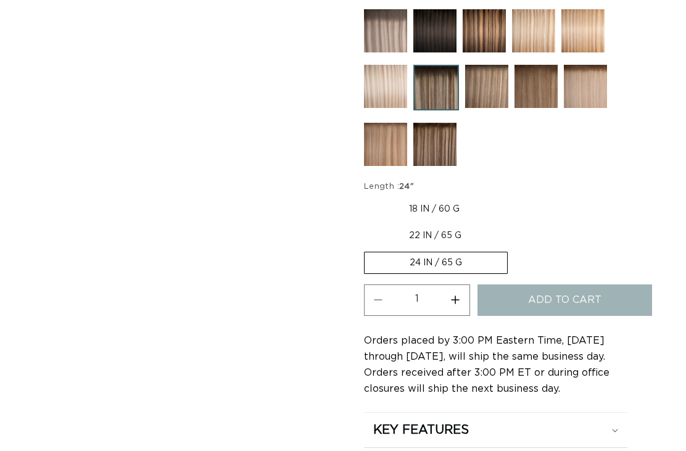
scroll to position [0, 0]
